Goal: Task Accomplishment & Management: Use online tool/utility

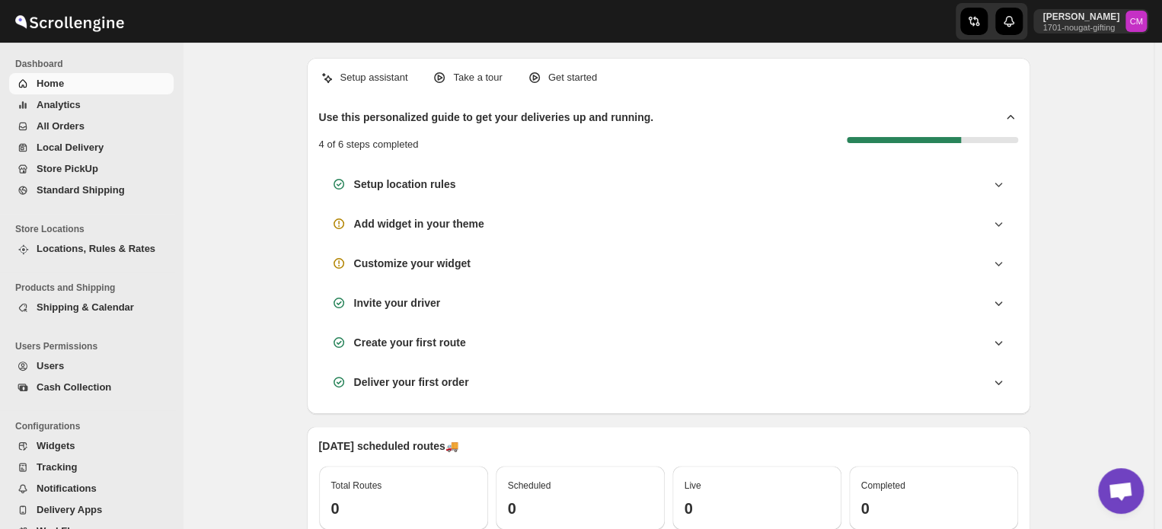
click at [72, 188] on span "Standard Shipping" at bounding box center [81, 189] width 88 height 11
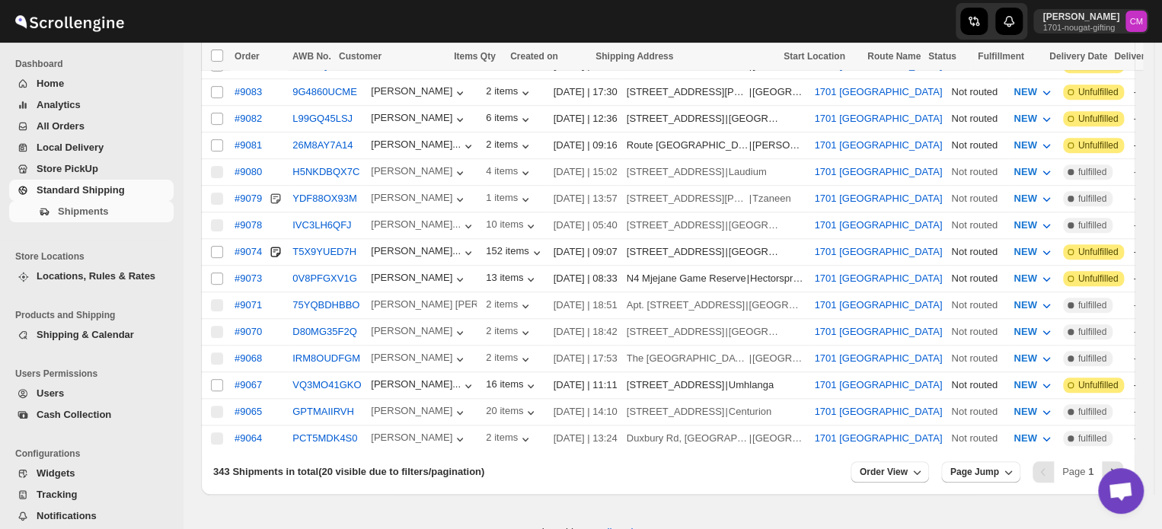
scroll to position [494, 0]
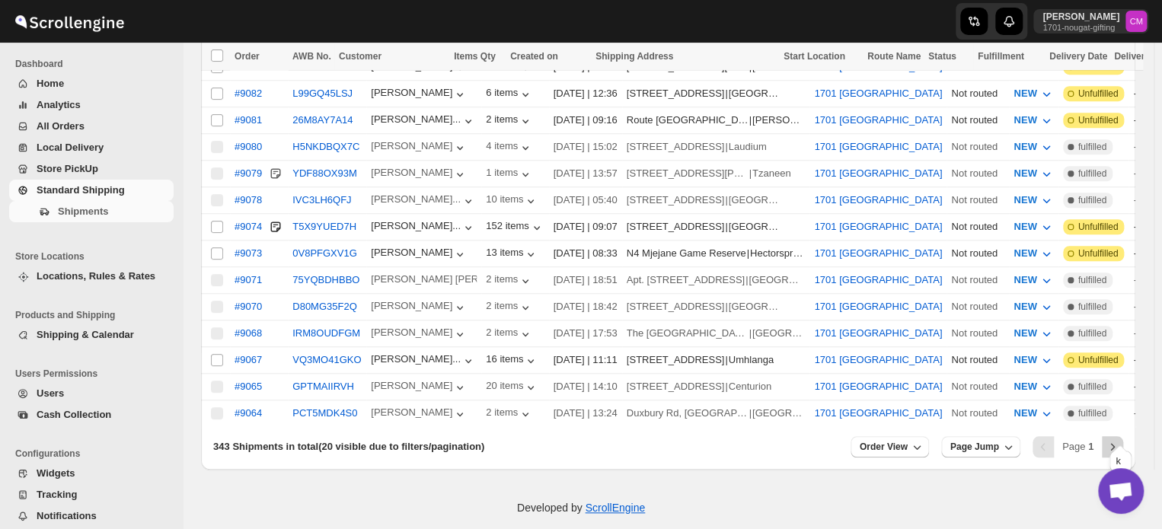
click at [1121, 440] on icon "Next" at bounding box center [1112, 447] width 15 height 15
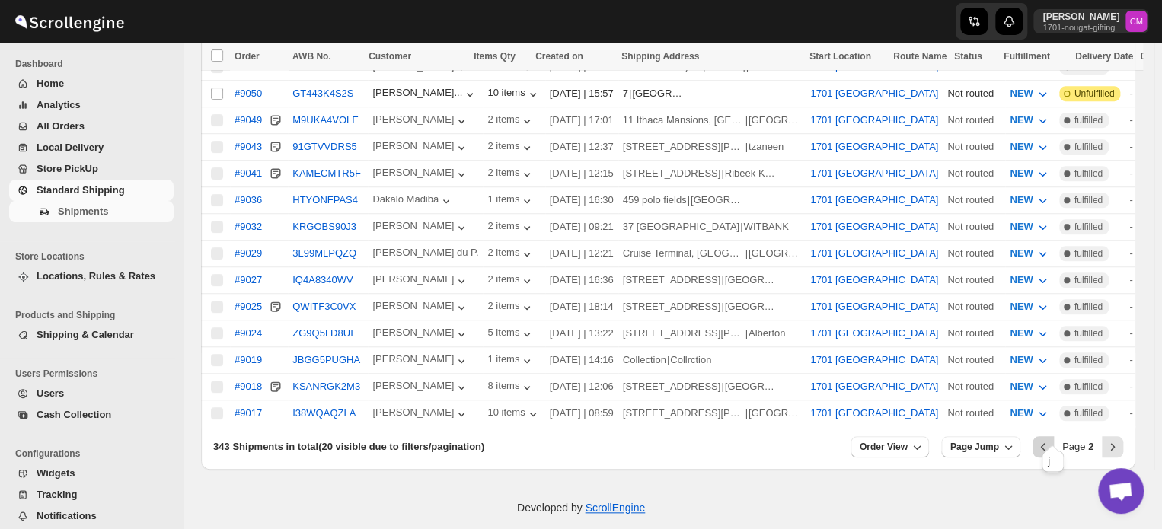
click at [1051, 440] on icon "Previous" at bounding box center [1043, 447] width 15 height 15
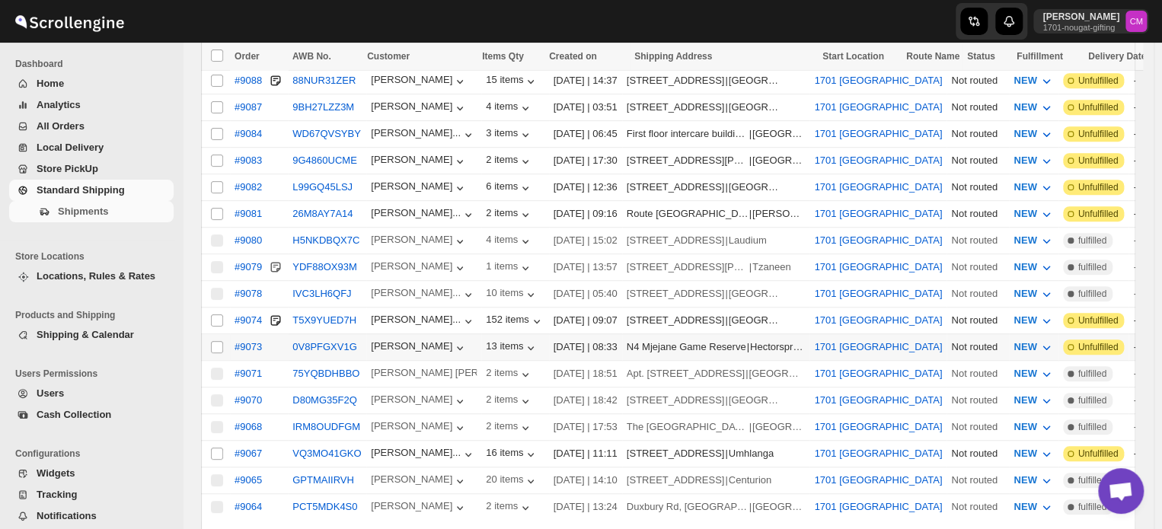
scroll to position [399, 0]
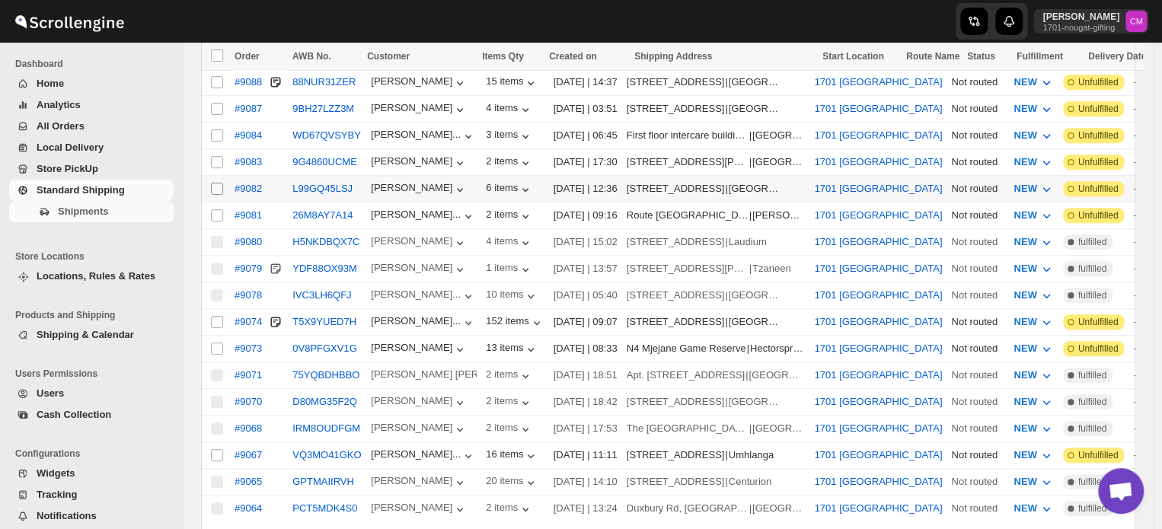
click at [219, 183] on input "Select shipment" at bounding box center [217, 189] width 12 height 12
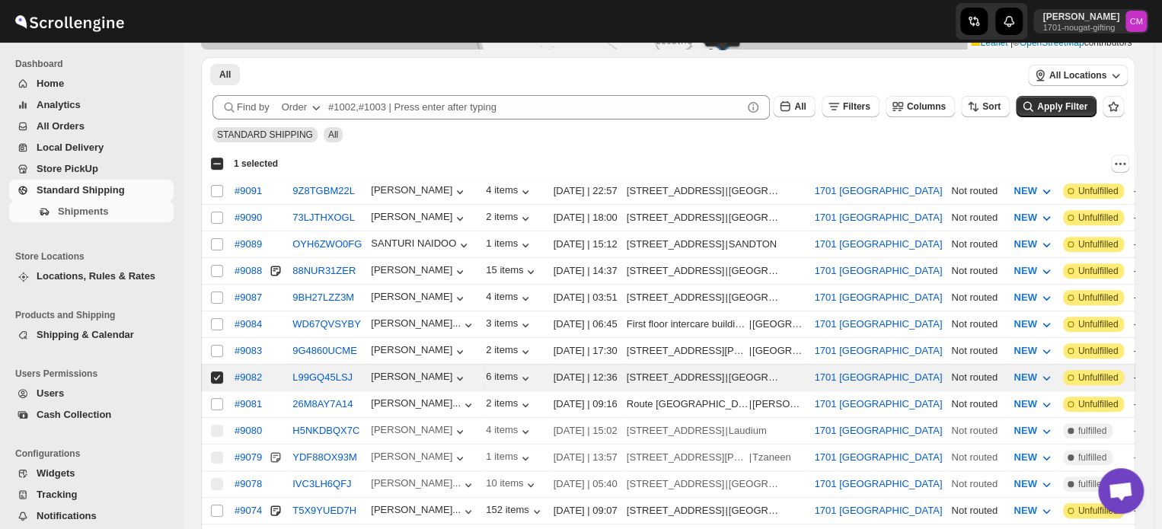
scroll to position [210, 0]
click at [1122, 167] on icon "Actions" at bounding box center [1120, 163] width 15 height 15
click at [1060, 197] on span "MOVE TO LOCAL DELIVERY" at bounding box center [1062, 192] width 132 height 11
checkbox input "false"
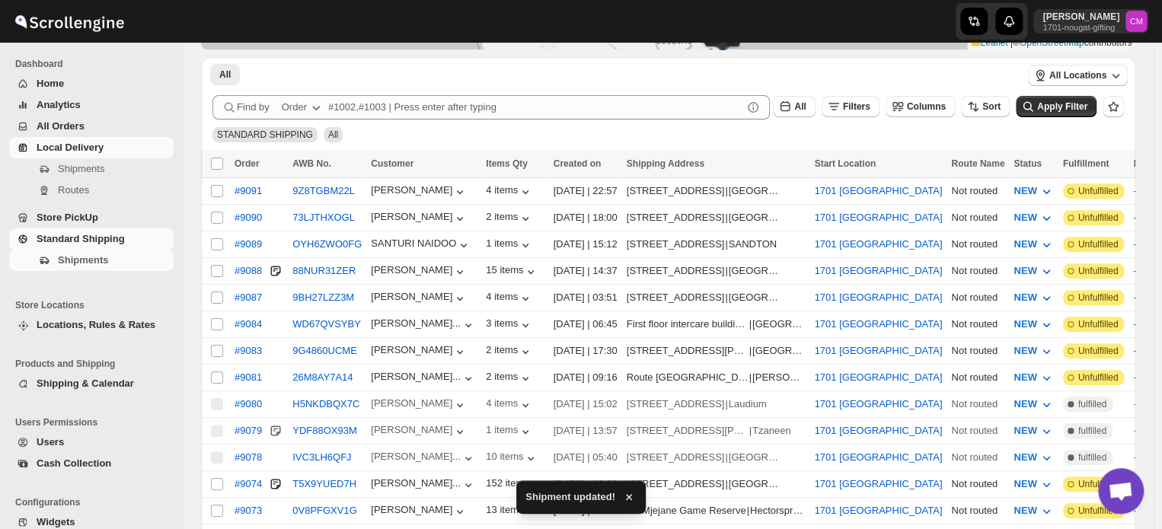
click at [101, 153] on span "Local Delivery" at bounding box center [70, 147] width 67 height 11
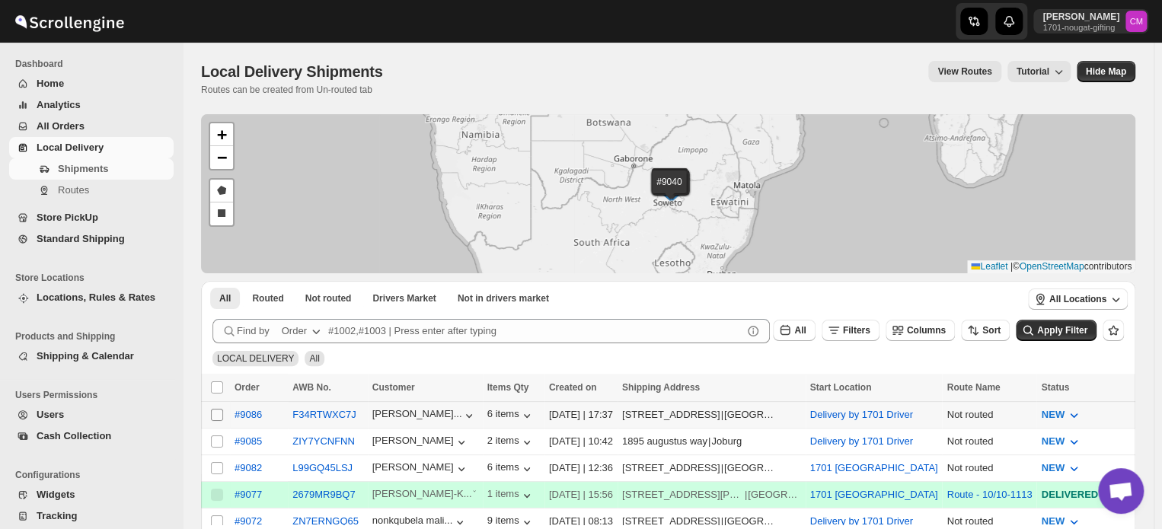
click at [216, 416] on input "Select shipment" at bounding box center [217, 415] width 12 height 12
checkbox input "true"
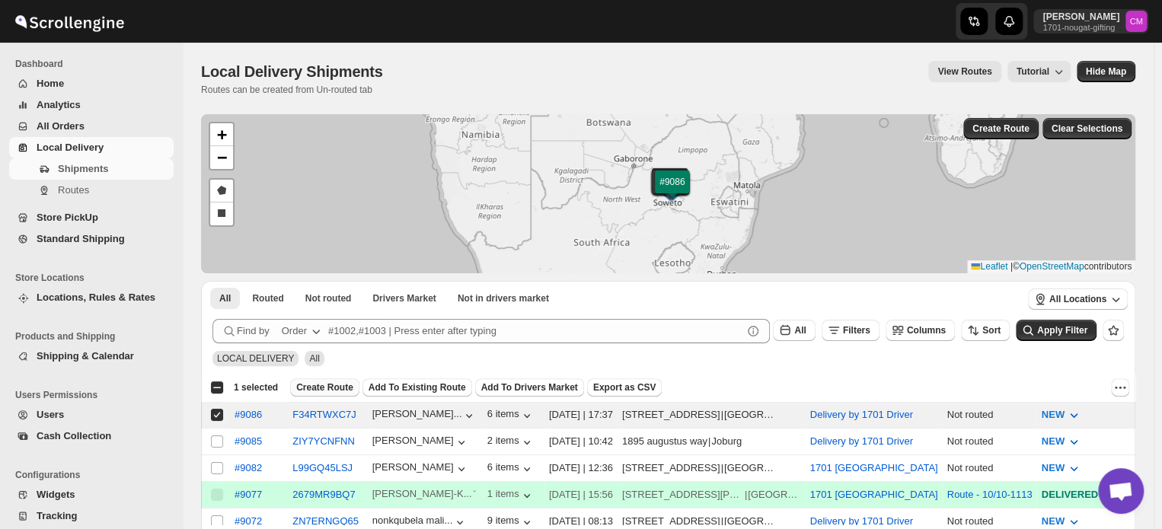
click at [321, 388] on span "Create Route" at bounding box center [324, 388] width 57 height 12
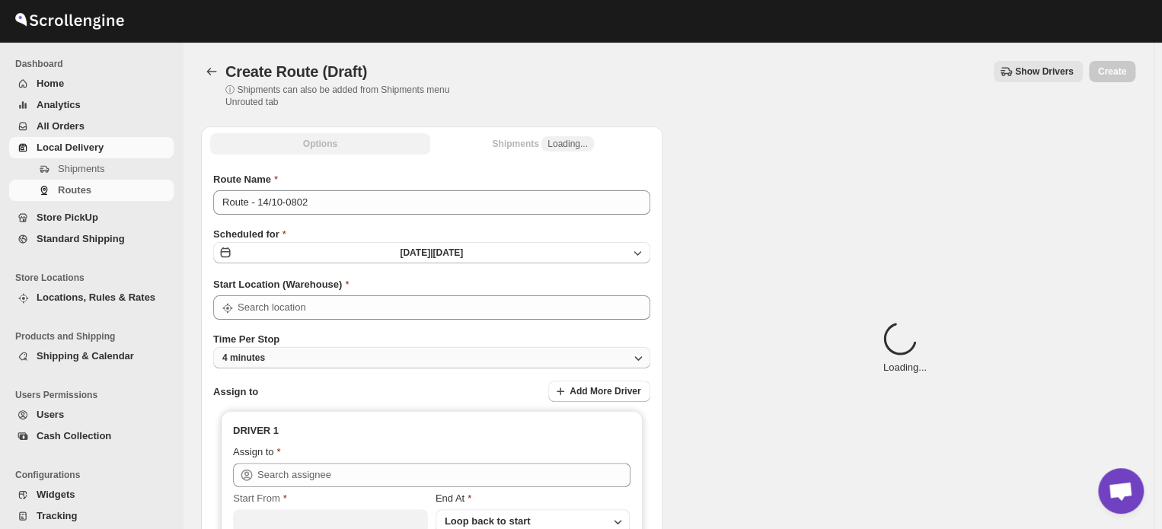
type input "Delivery by 1701 Driver"
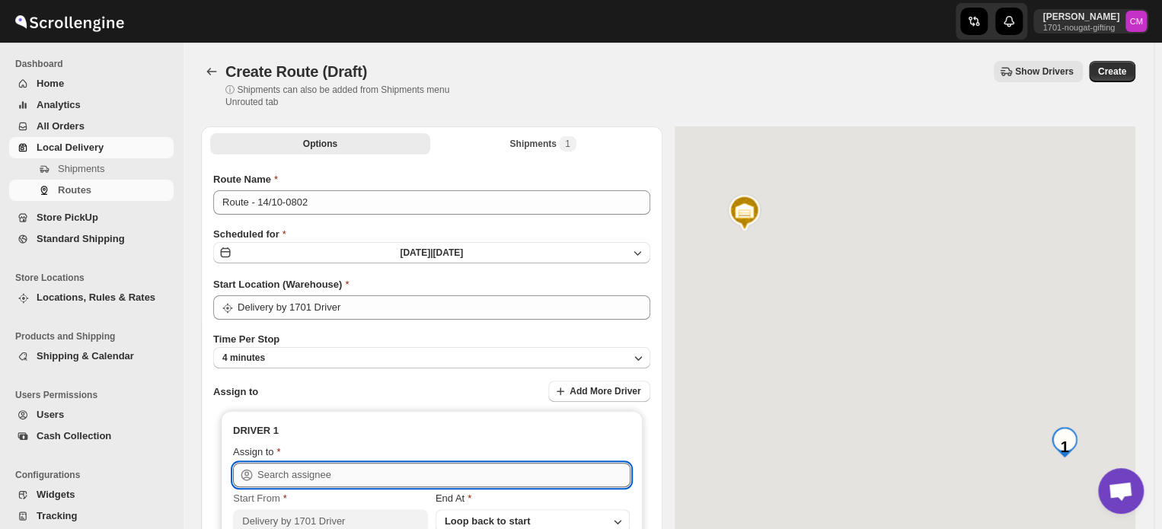
click at [271, 472] on input "text" at bounding box center [443, 475] width 373 height 24
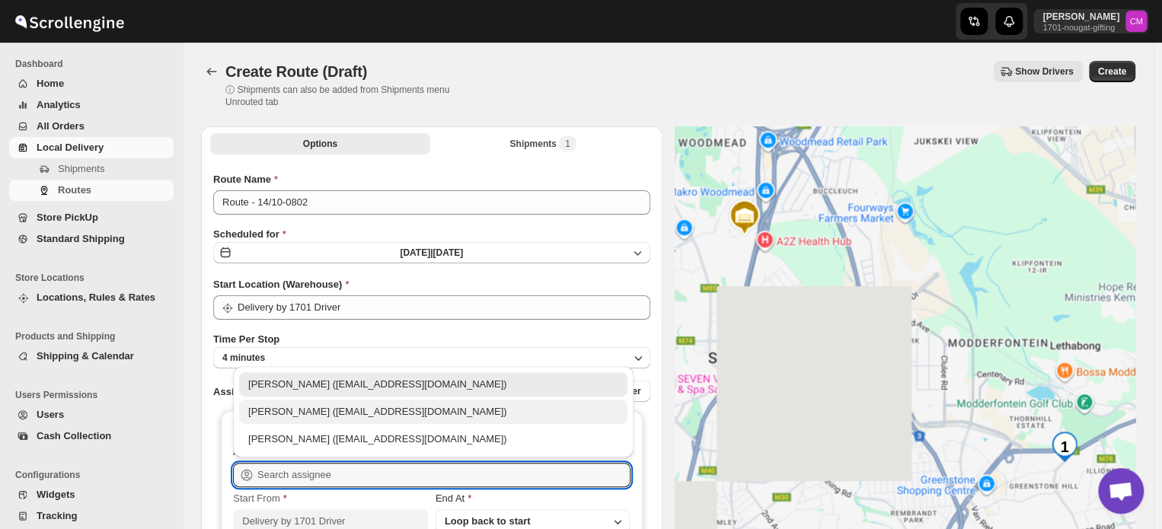
click at [274, 417] on div "[PERSON_NAME] ([EMAIL_ADDRESS][DOMAIN_NAME])" at bounding box center [433, 411] width 370 height 15
type input "[PERSON_NAME] ([EMAIL_ADDRESS][DOMAIN_NAME])"
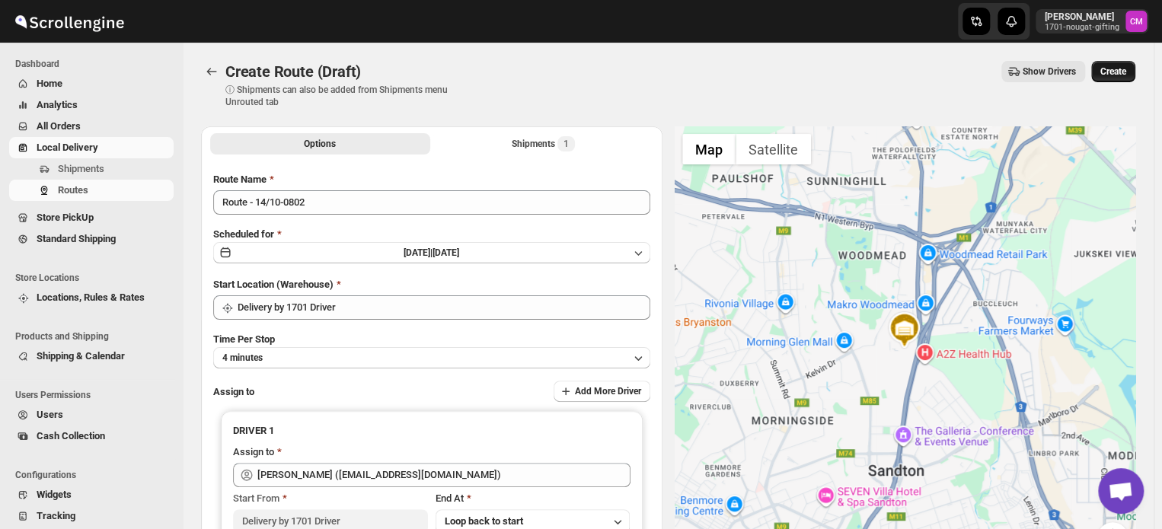
click at [1112, 67] on span "Create" at bounding box center [1114, 72] width 26 height 12
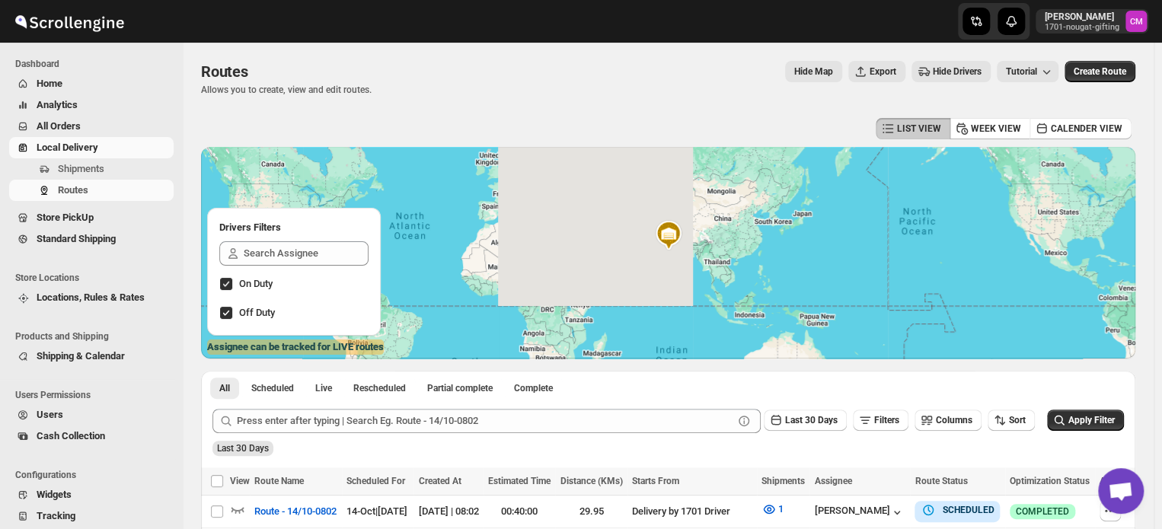
click at [58, 149] on span "Local Delivery" at bounding box center [68, 147] width 62 height 11
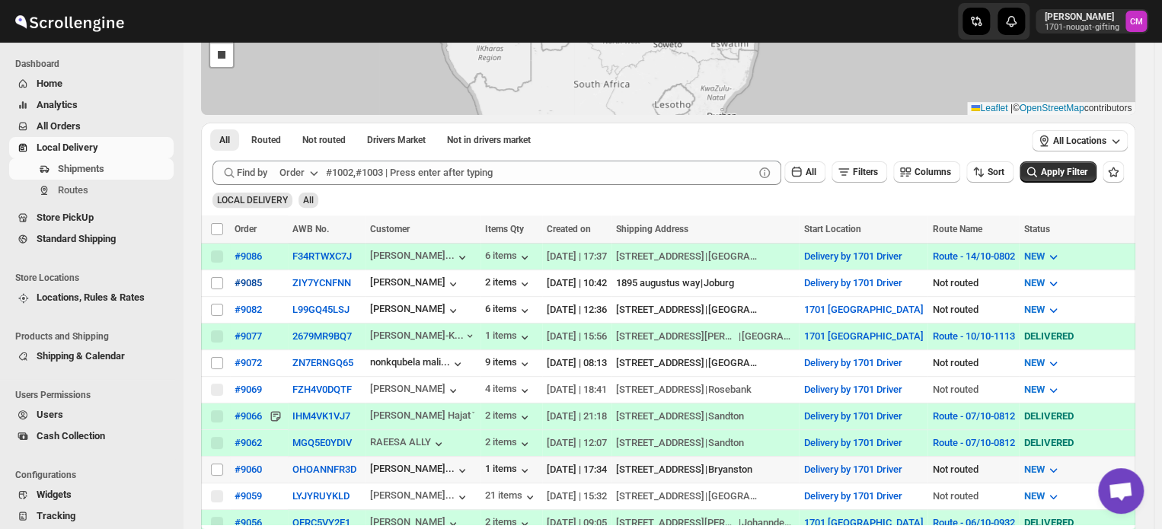
scroll to position [190, 0]
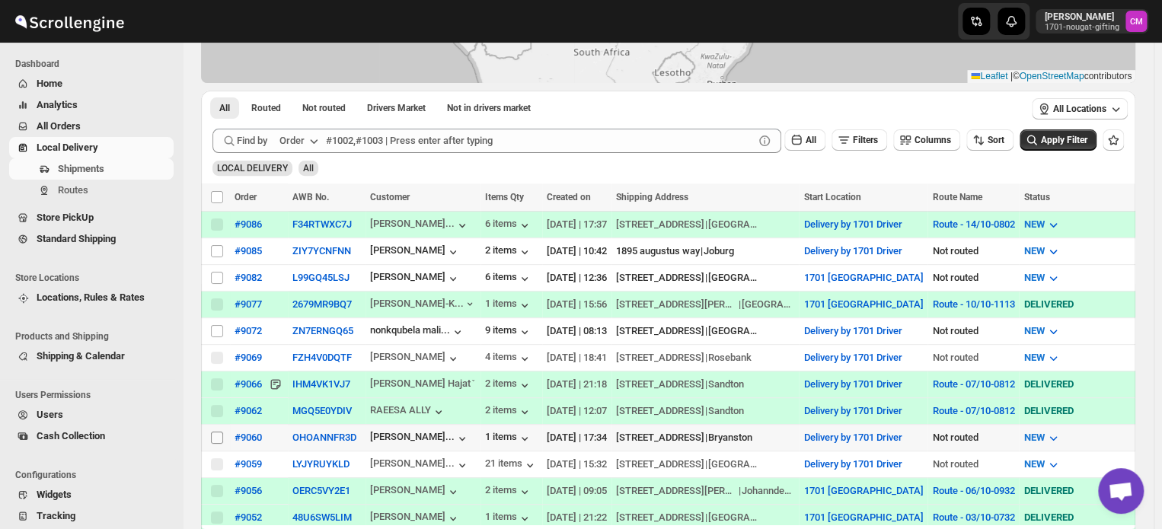
click at [219, 432] on input "Select shipment" at bounding box center [217, 438] width 12 height 12
checkbox input "true"
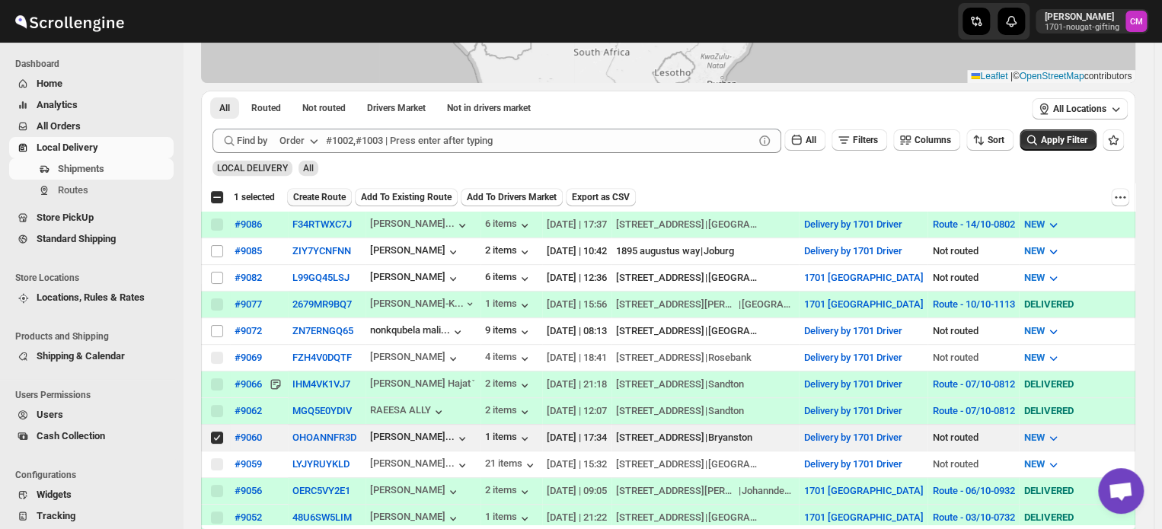
click at [326, 193] on span "Create Route" at bounding box center [319, 197] width 53 height 12
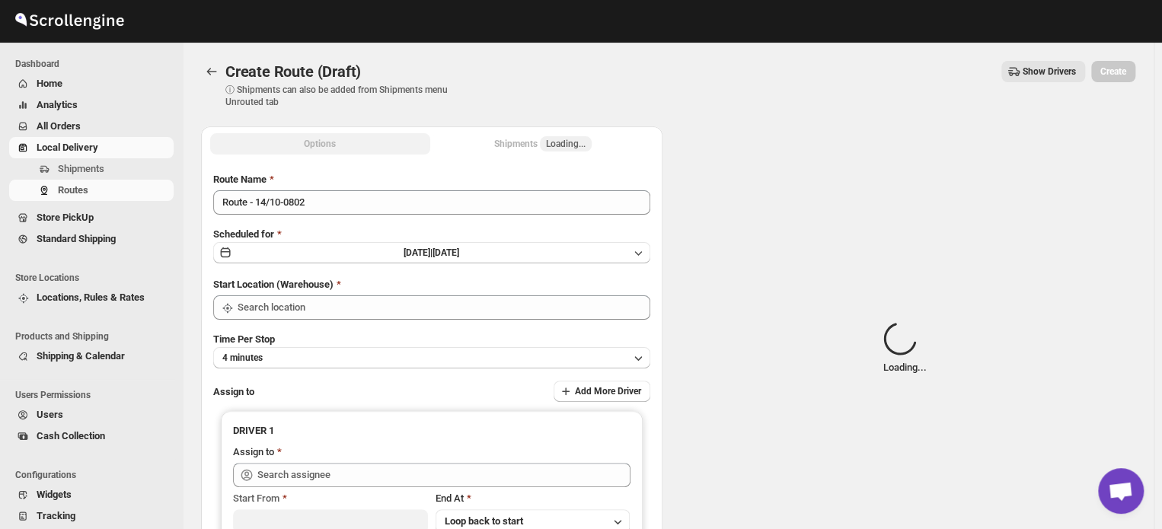
type input "Delivery by 1701 Driver"
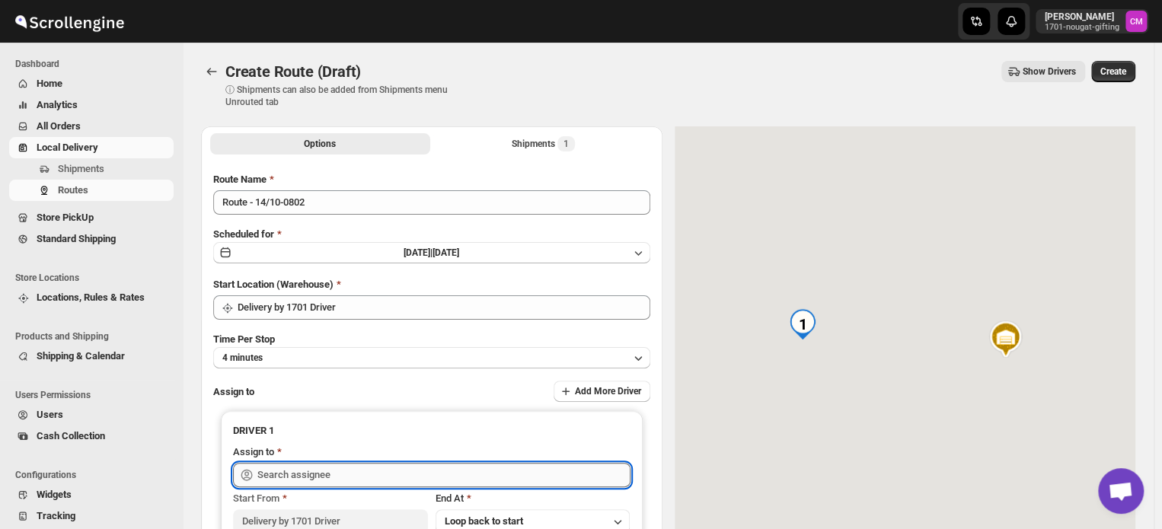
click at [280, 472] on input "text" at bounding box center [443, 475] width 373 height 24
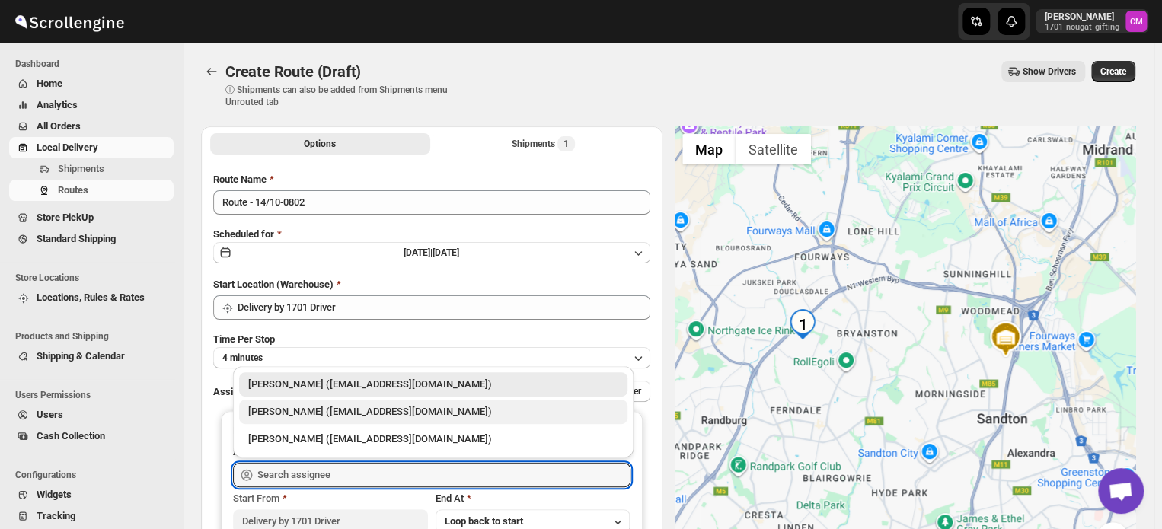
click at [276, 417] on div "[PERSON_NAME] ([EMAIL_ADDRESS][DOMAIN_NAME])" at bounding box center [433, 411] width 370 height 15
type input "[PERSON_NAME] ([EMAIL_ADDRESS][DOMAIN_NAME])"
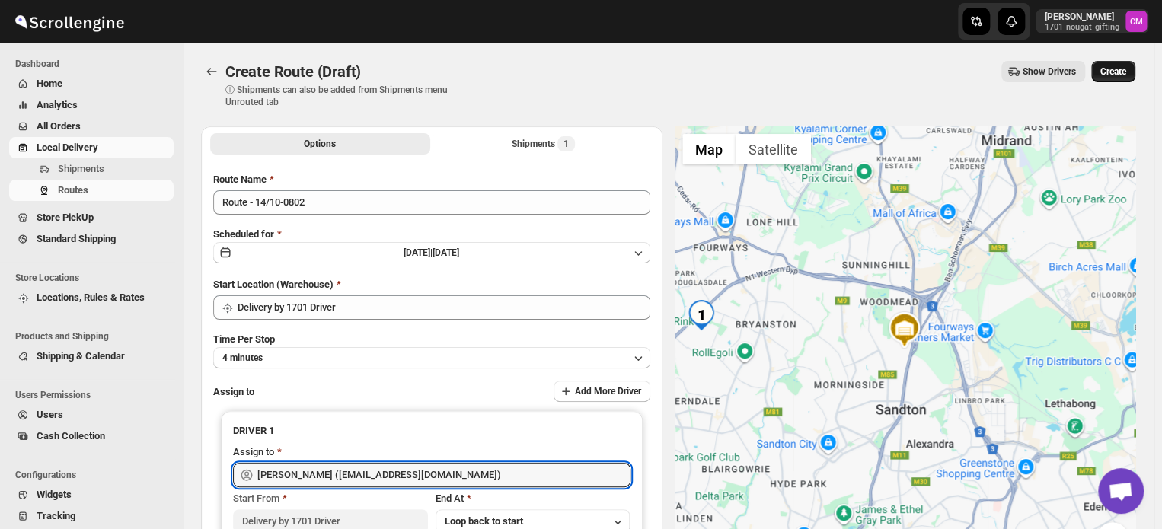
click at [1123, 73] on span "Create" at bounding box center [1114, 72] width 26 height 12
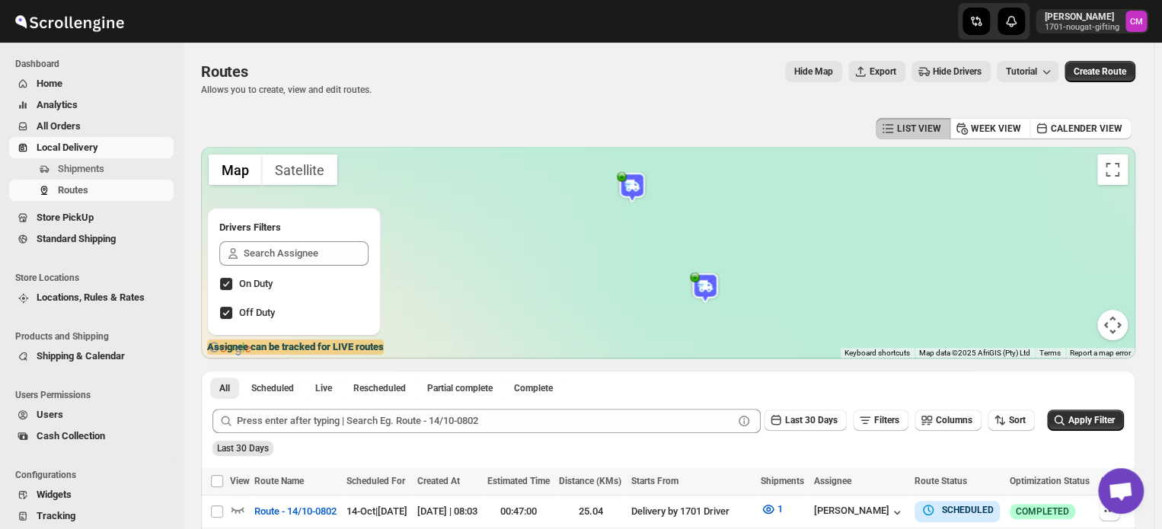
click at [55, 145] on span "Local Delivery" at bounding box center [68, 147] width 62 height 11
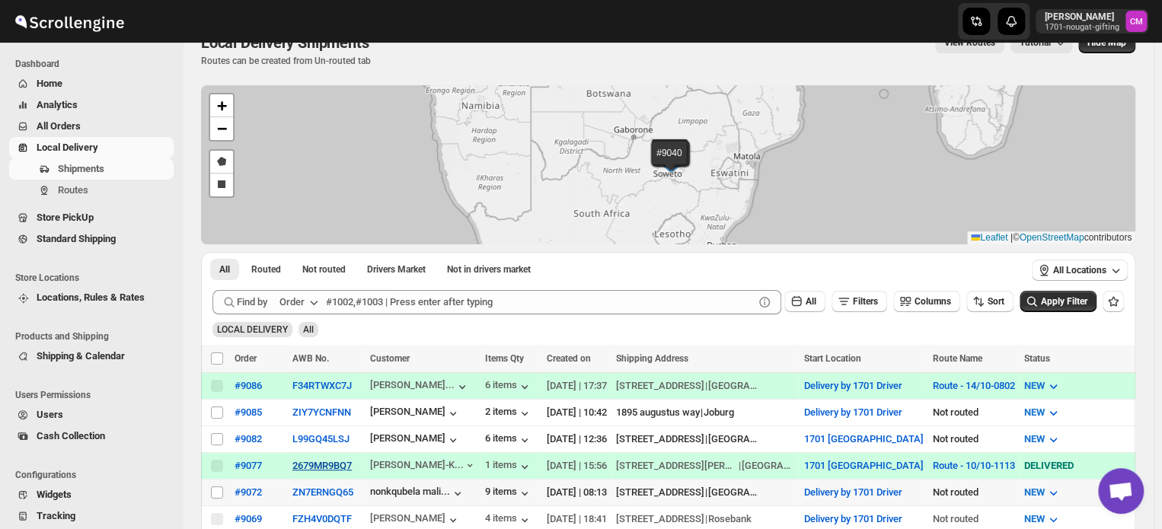
scroll to position [34, 0]
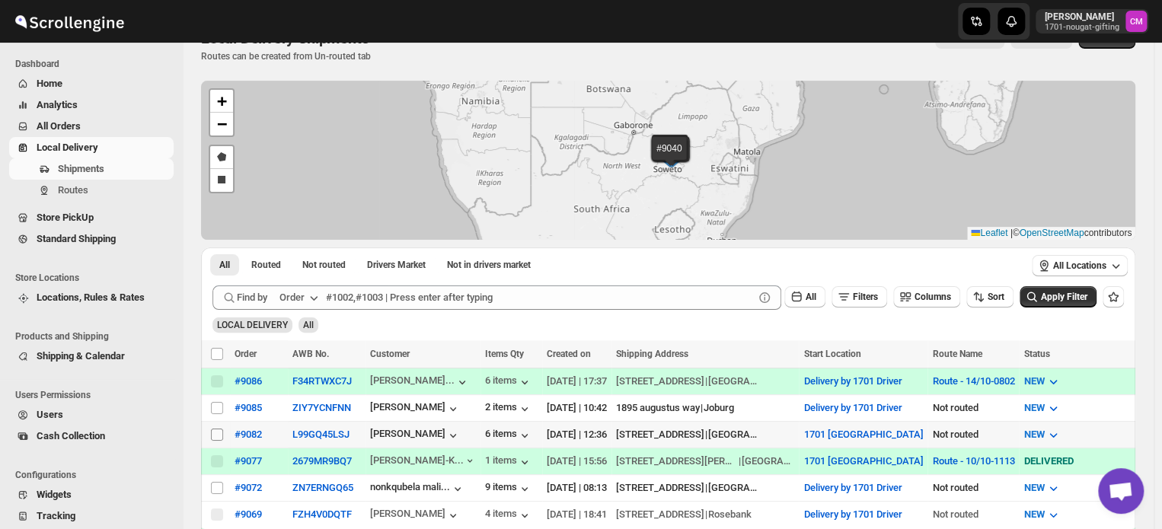
click at [220, 429] on input "Select shipment" at bounding box center [217, 435] width 12 height 12
checkbox input "true"
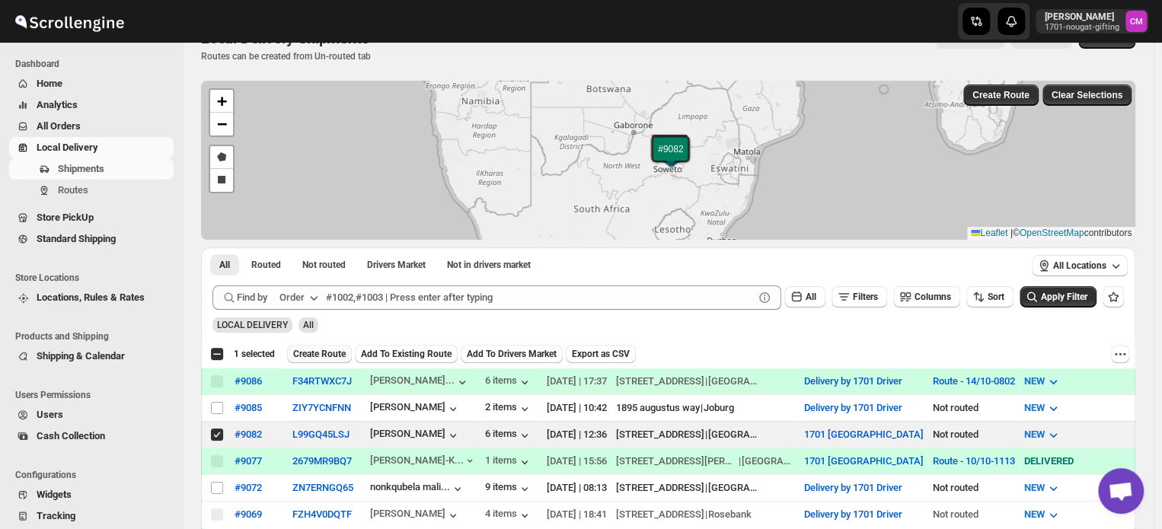
click at [322, 358] on span "Create Route" at bounding box center [319, 354] width 53 height 12
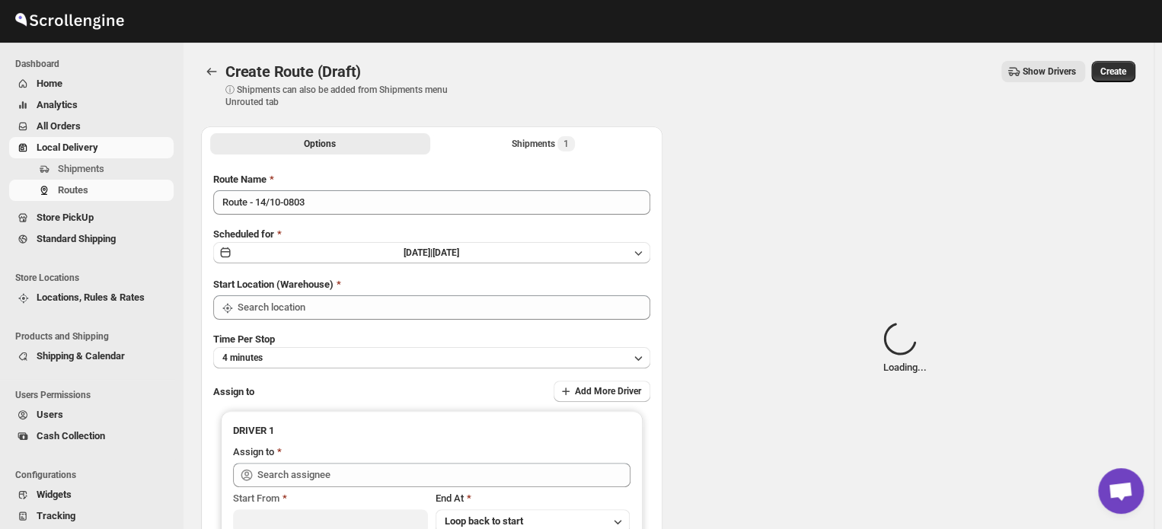
type input "1701 [GEOGRAPHIC_DATA]"
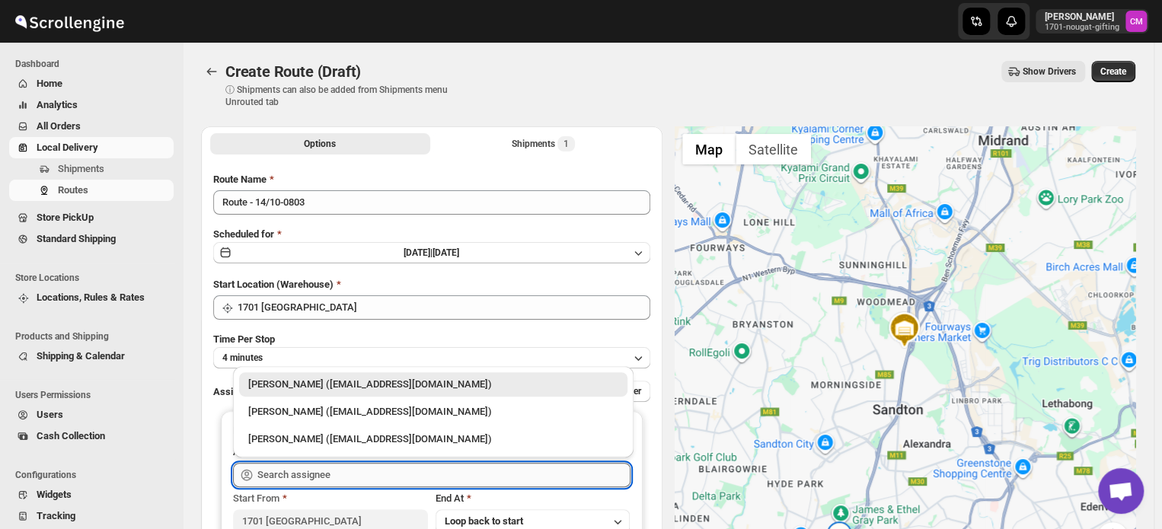
click at [263, 471] on input "text" at bounding box center [443, 475] width 373 height 24
click at [287, 417] on div "[PERSON_NAME] ([EMAIL_ADDRESS][DOMAIN_NAME])" at bounding box center [433, 411] width 370 height 15
type input "[PERSON_NAME] ([EMAIL_ADDRESS][DOMAIN_NAME])"
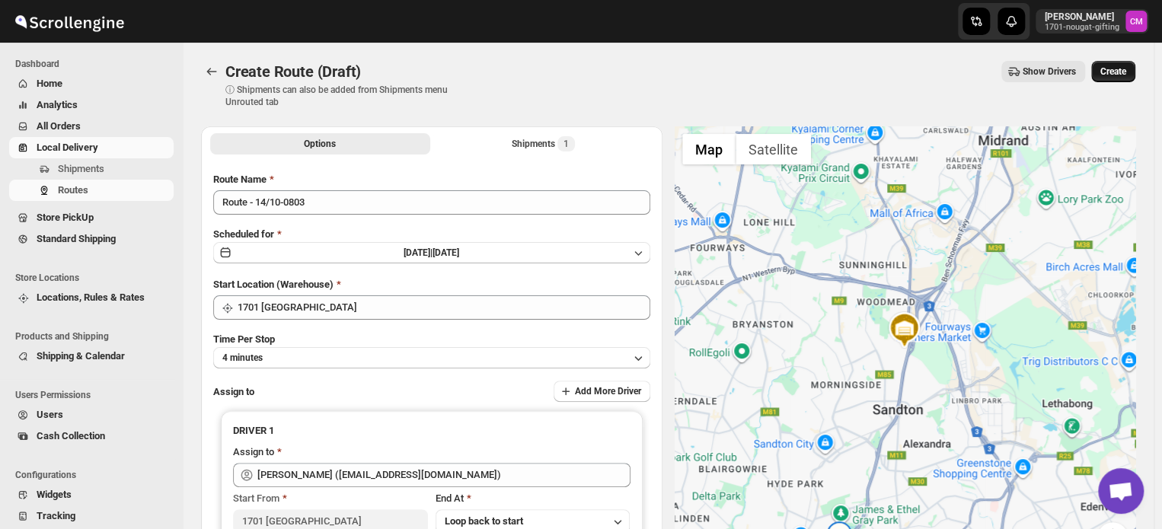
click at [1118, 72] on span "Create" at bounding box center [1114, 72] width 26 height 12
